Goal: Task Accomplishment & Management: Use online tool/utility

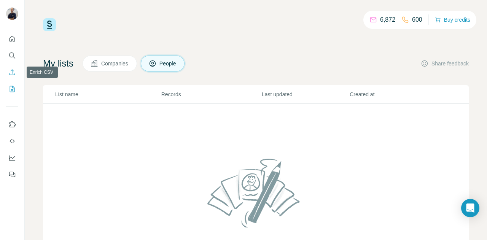
click at [11, 69] on icon "Enrich CSV" at bounding box center [12, 72] width 8 height 8
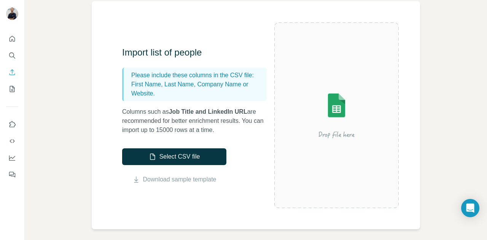
scroll to position [59, 0]
click at [10, 38] on icon "Quick start" at bounding box center [13, 39] width 6 height 6
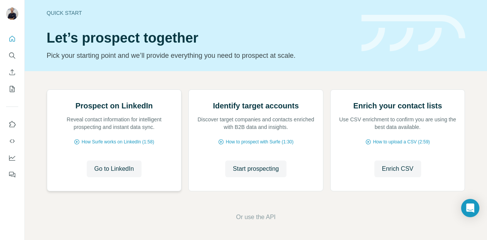
scroll to position [73, 0]
click at [407, 173] on span "Enrich CSV" at bounding box center [398, 168] width 32 height 9
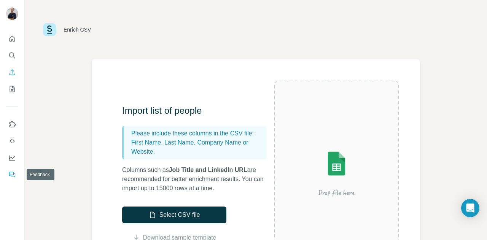
click at [15, 175] on icon "Feedback" at bounding box center [13, 175] width 5 height 4
click at [14, 59] on button "Search" at bounding box center [12, 56] width 12 height 14
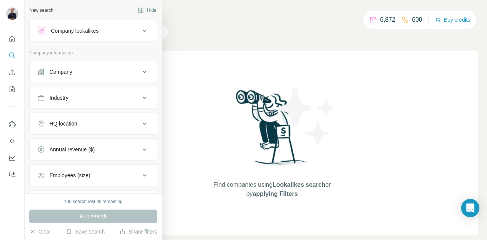
click at [130, 68] on div "Company" at bounding box center [88, 72] width 103 height 8
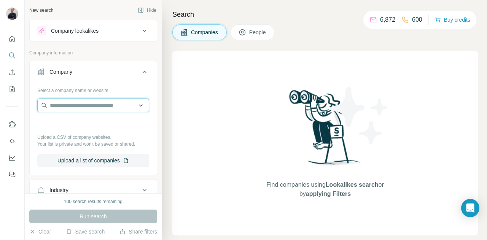
click at [85, 108] on input "text" at bounding box center [93, 105] width 112 height 14
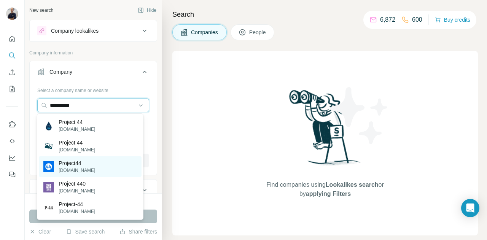
type input "**********"
click at [86, 168] on p "[DOMAIN_NAME]" at bounding box center [77, 170] width 37 height 7
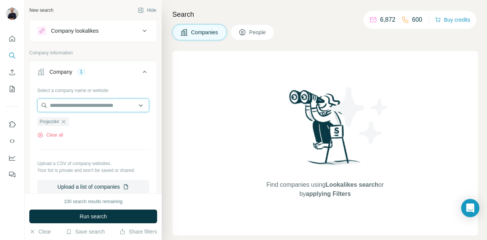
click at [104, 107] on input "text" at bounding box center [93, 105] width 112 height 14
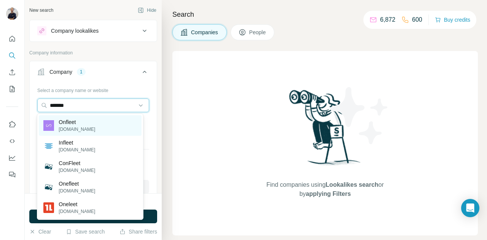
type input "*******"
click at [96, 127] on div "Onfleet [DOMAIN_NAME]" at bounding box center [90, 125] width 102 height 21
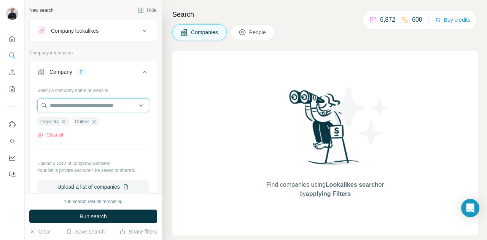
click at [79, 106] on input "text" at bounding box center [93, 105] width 112 height 14
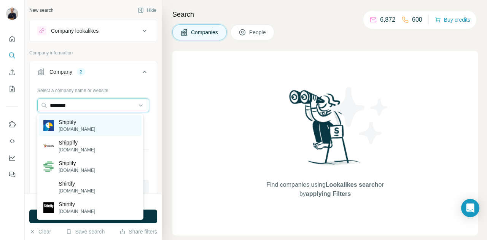
type input "********"
click at [110, 125] on div "Shiptify [DOMAIN_NAME]" at bounding box center [90, 125] width 102 height 21
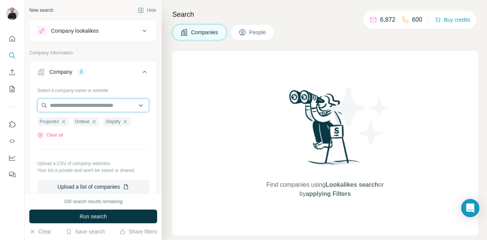
click at [92, 104] on input "text" at bounding box center [93, 105] width 112 height 14
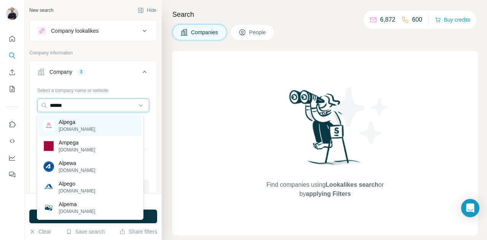
type input "******"
click at [105, 124] on div "Alpega [DOMAIN_NAME]" at bounding box center [90, 125] width 102 height 21
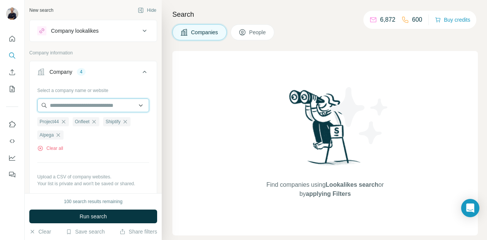
click at [77, 108] on input "text" at bounding box center [93, 105] width 112 height 14
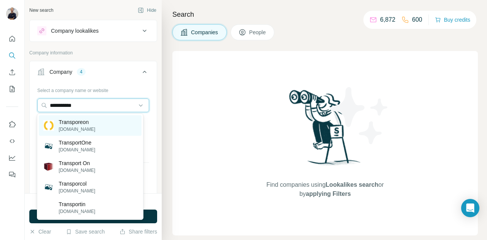
type input "**********"
click at [81, 129] on p "[DOMAIN_NAME]" at bounding box center [77, 129] width 37 height 7
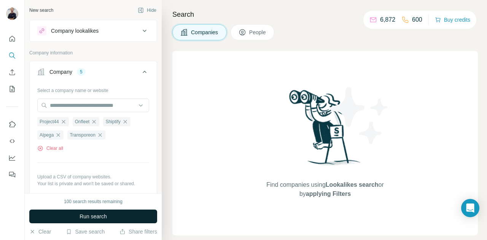
click at [107, 214] on span "Run search" at bounding box center [92, 217] width 27 height 8
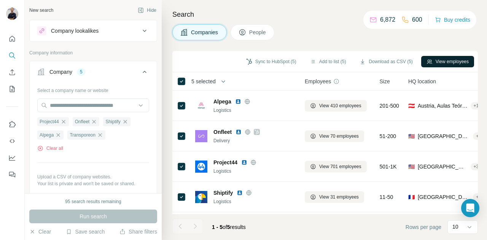
click at [450, 60] on button "View employees" at bounding box center [447, 61] width 53 height 11
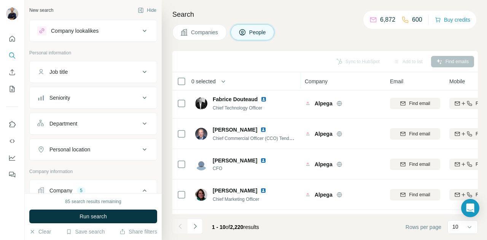
scroll to position [184, 0]
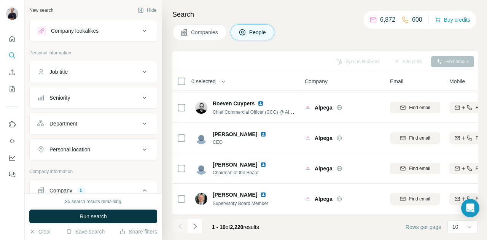
click at [130, 72] on div "Job title" at bounding box center [88, 72] width 103 height 8
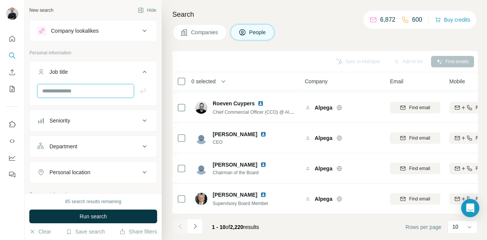
click at [91, 90] on input "text" at bounding box center [85, 91] width 97 height 14
click at [110, 91] on input "*******" at bounding box center [85, 91] width 97 height 14
type input "*******"
click at [140, 120] on icon at bounding box center [144, 120] width 9 height 9
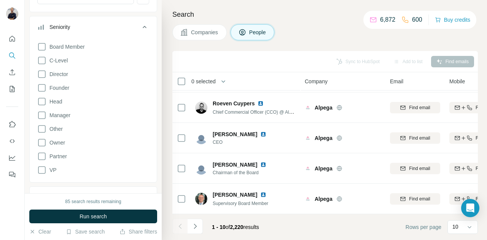
scroll to position [0, 0]
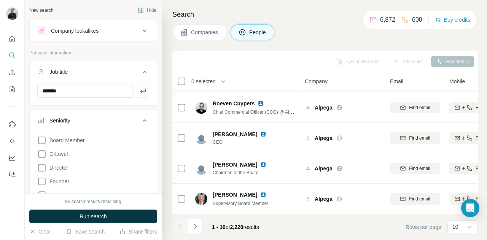
click at [143, 117] on icon at bounding box center [144, 120] width 9 height 9
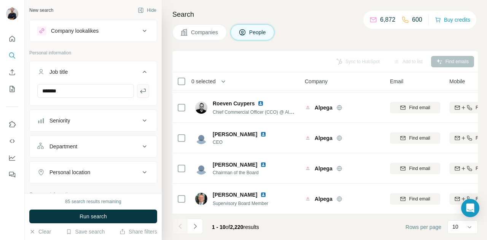
click at [141, 90] on button "button" at bounding box center [143, 91] width 12 height 14
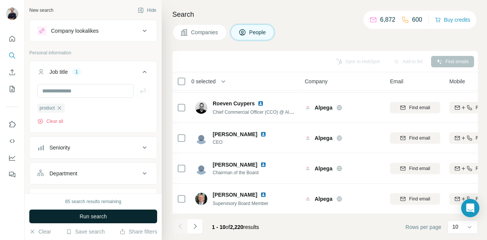
click at [101, 216] on span "Run search" at bounding box center [92, 217] width 27 height 8
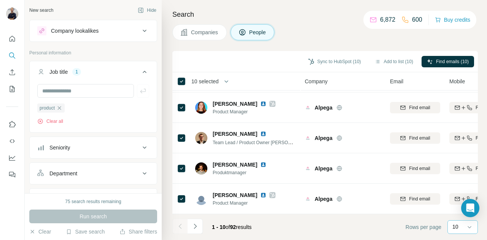
click at [461, 227] on div "10" at bounding box center [461, 227] width 19 height 8
click at [461, 168] on div "60" at bounding box center [462, 169] width 17 height 8
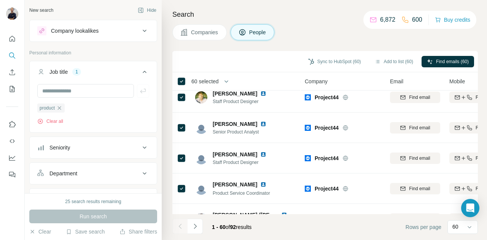
scroll to position [1705, 0]
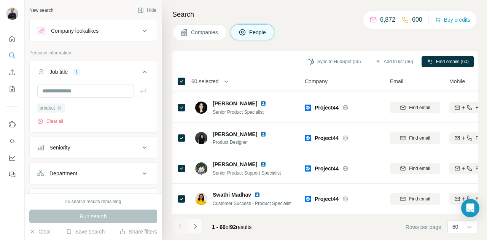
click at [197, 226] on icon "Navigate to next page" at bounding box center [195, 226] width 8 height 8
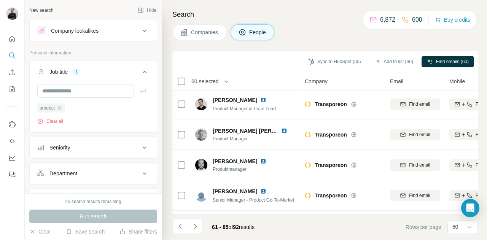
scroll to position [640, 0]
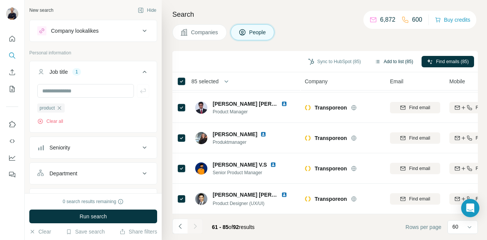
click at [386, 60] on button "Add to list (85)" at bounding box center [393, 61] width 49 height 11
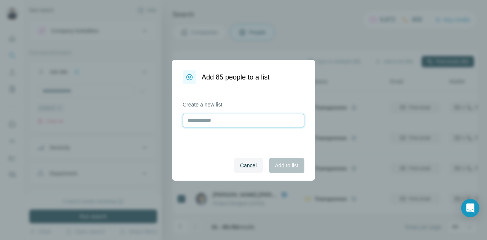
click at [200, 121] on input "text" at bounding box center [244, 121] width 122 height 14
type input "**********"
click at [278, 165] on span "Add to list" at bounding box center [286, 166] width 23 height 8
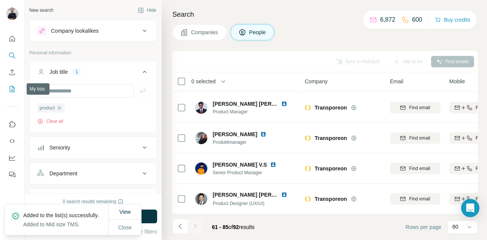
click at [11, 86] on icon "My lists" at bounding box center [12, 89] width 8 height 8
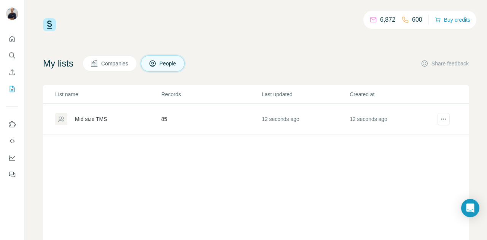
click at [95, 116] on div "Mid size TMS" at bounding box center [91, 119] width 32 height 8
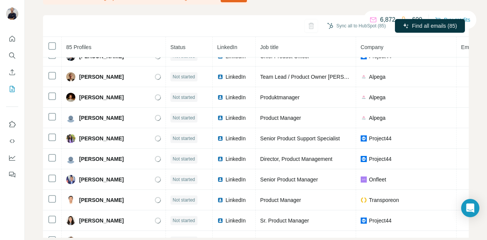
scroll to position [1024, 0]
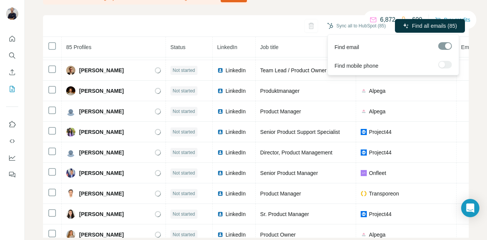
click at [446, 65] on div at bounding box center [445, 65] width 14 height 8
click at [426, 23] on span "Find all emails (85)" at bounding box center [434, 26] width 45 height 8
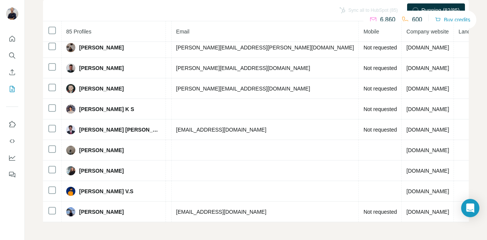
scroll to position [0, 0]
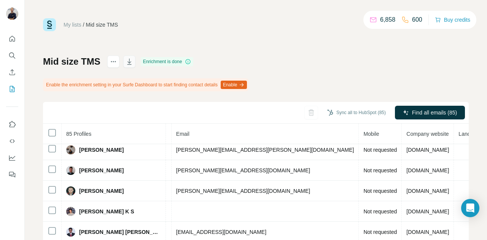
click at [127, 59] on icon "button" at bounding box center [129, 62] width 8 height 8
